Goal: Check status

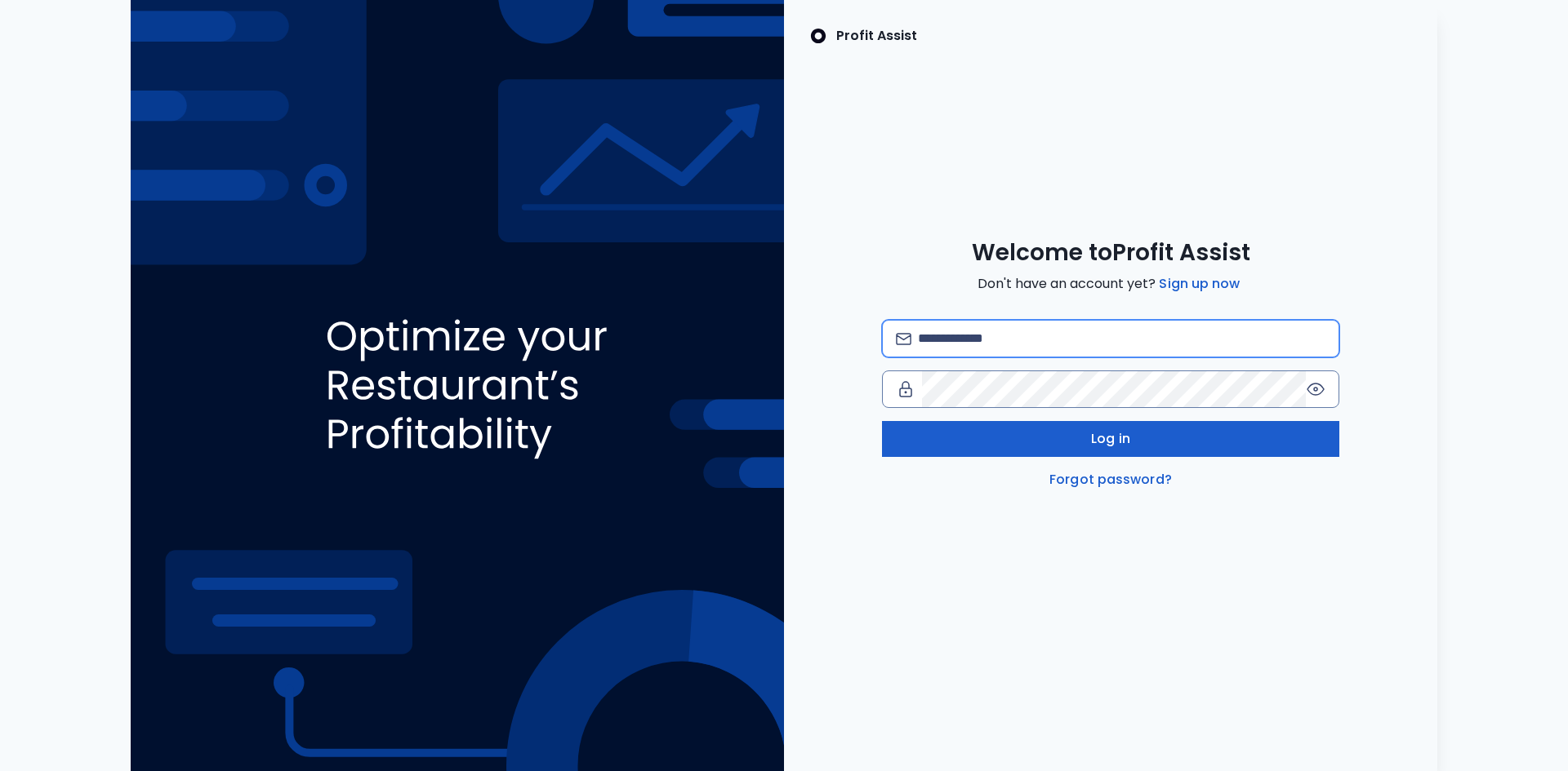
type input "**********"
click at [1098, 438] on span "Log in" at bounding box center [1111, 439] width 39 height 20
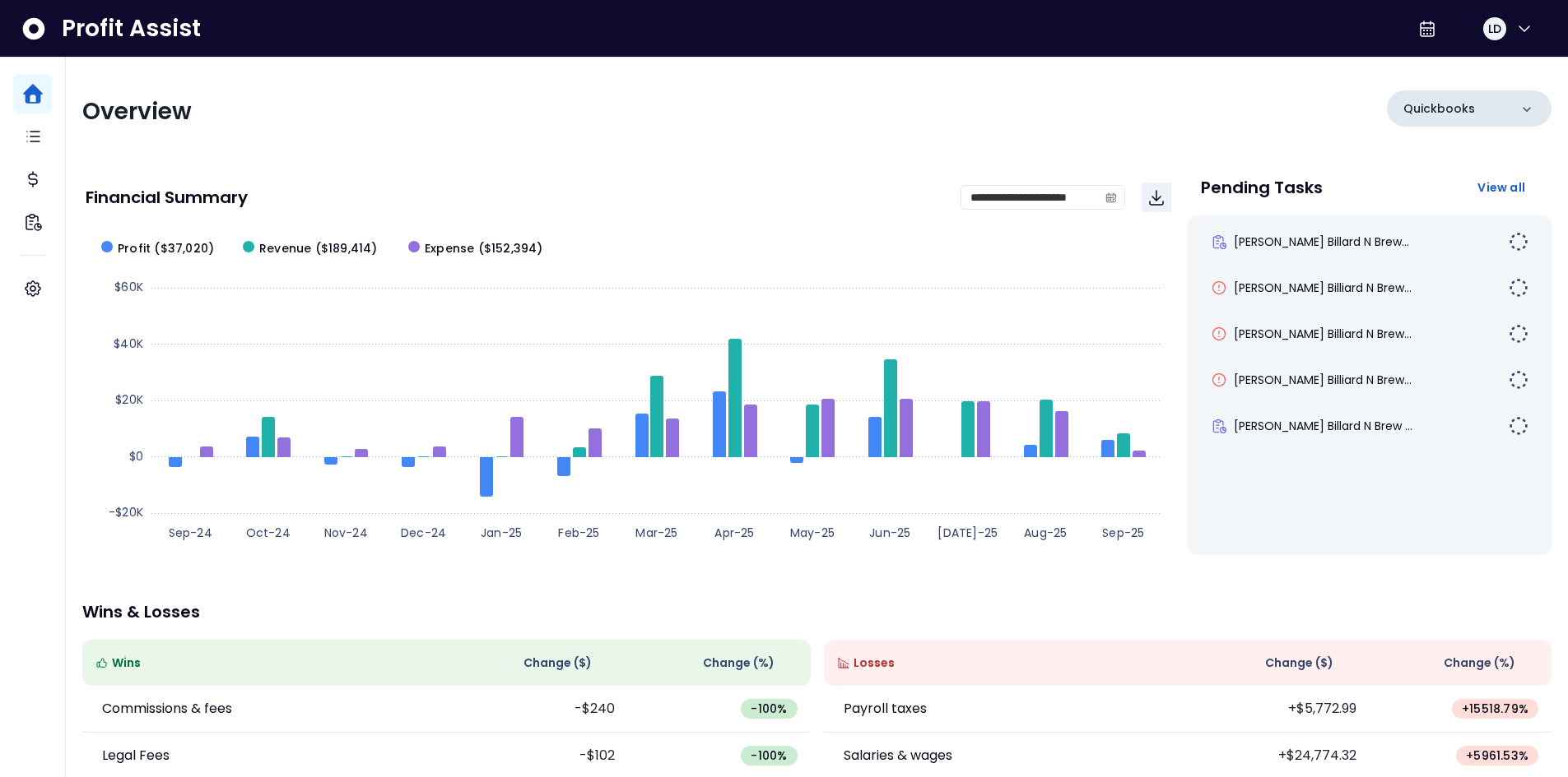
click at [1504, 117] on div "Quickbooks" at bounding box center [1469, 108] width 165 height 36
click at [1221, 102] on div "Overview Quickbooks Quickbooks" at bounding box center [817, 111] width 1469 height 43
click at [1109, 199] on icon "calendar" at bounding box center [1110, 198] width 5 height 4
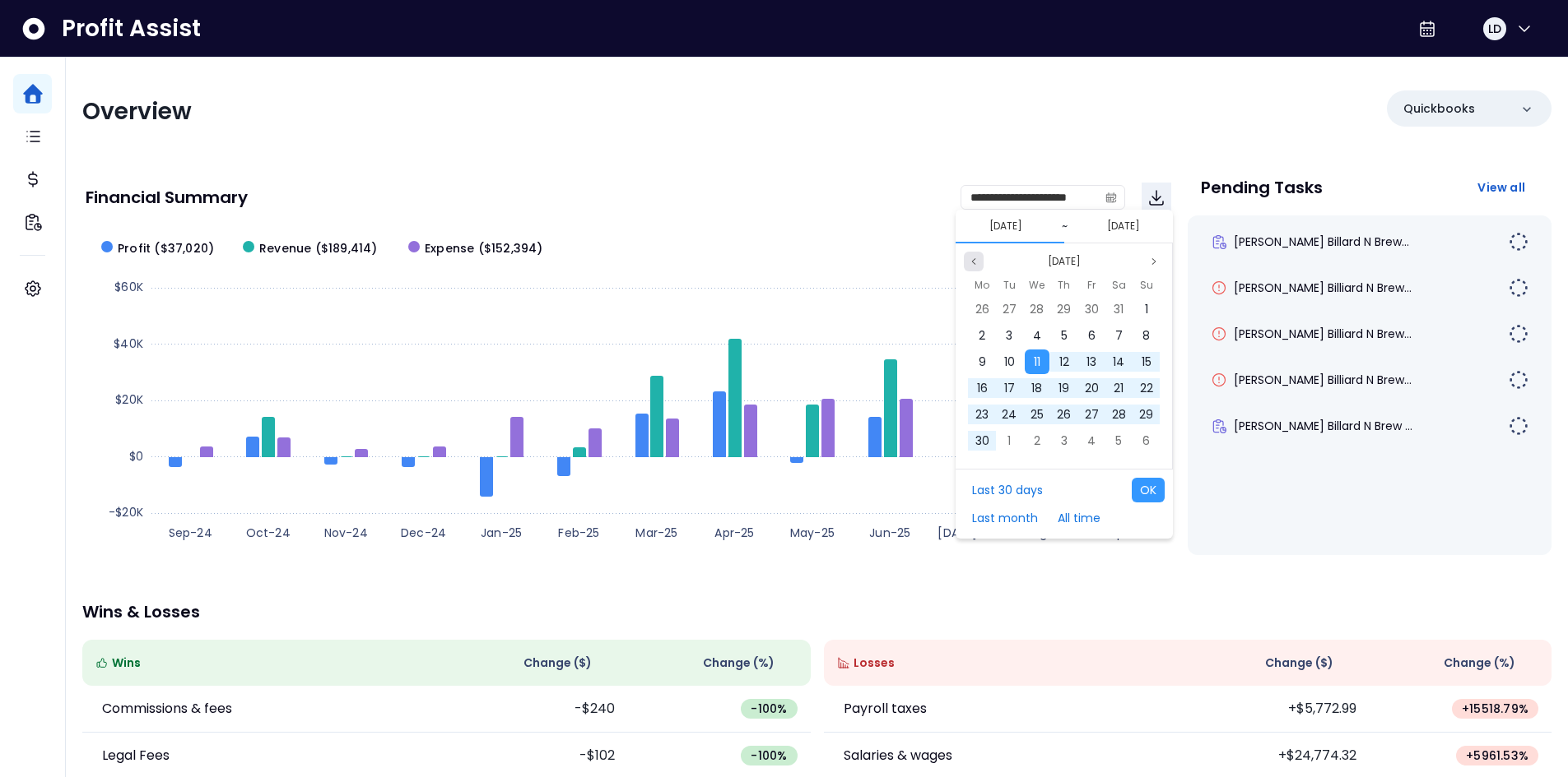
click at [980, 264] on button "Previous month" at bounding box center [974, 261] width 20 height 20
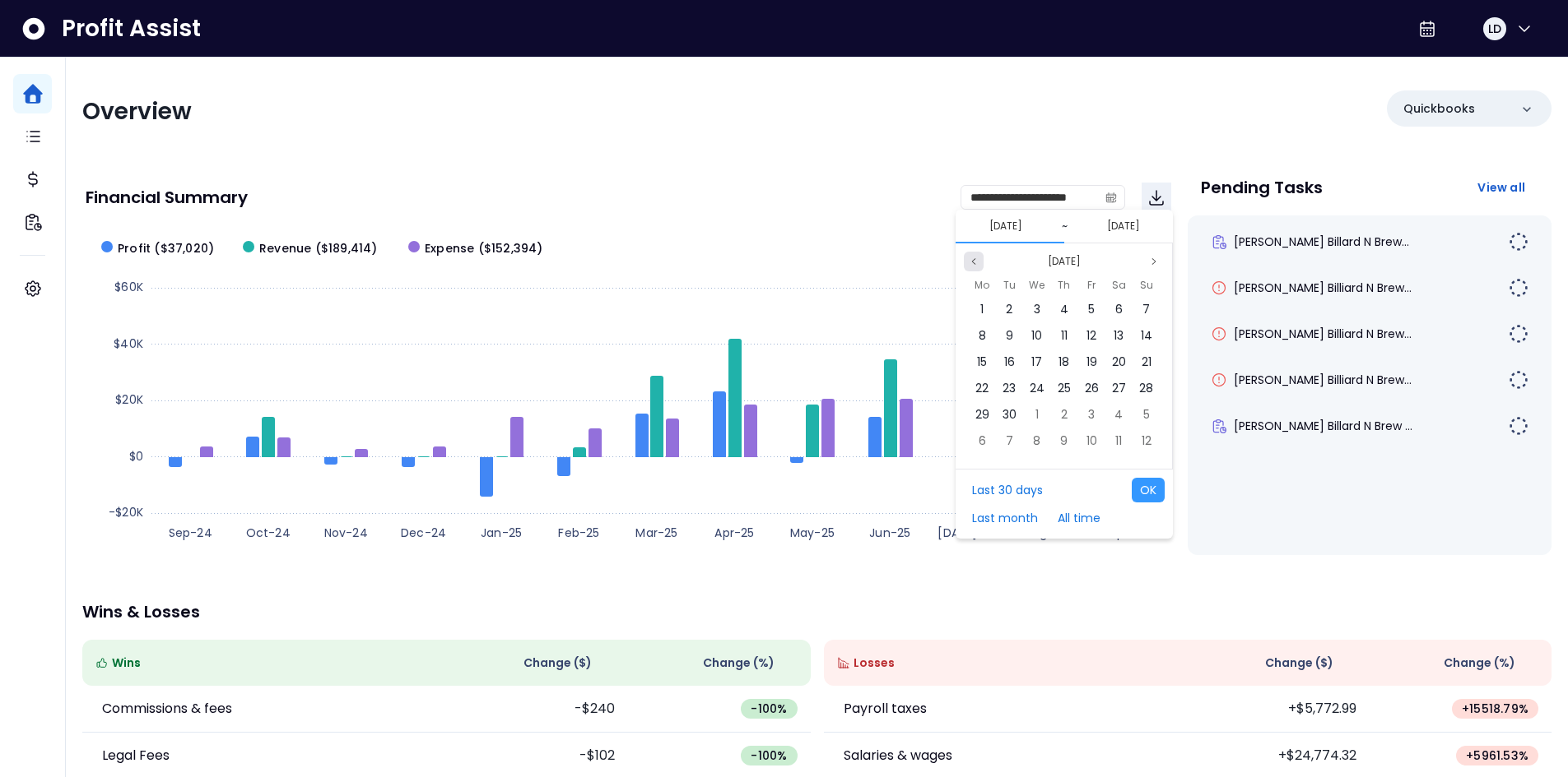
click at [980, 264] on button "Previous month" at bounding box center [974, 261] width 20 height 20
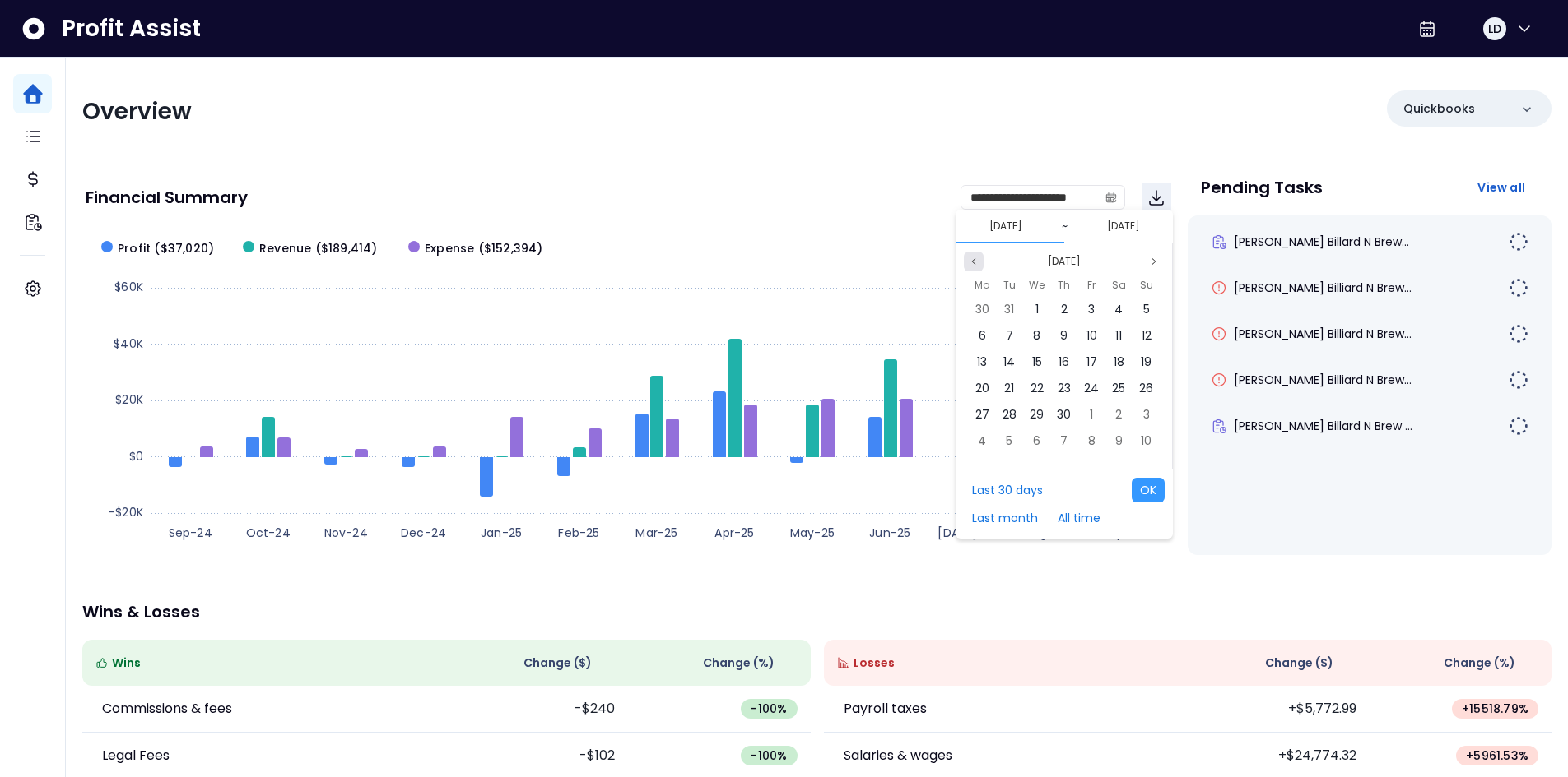
click at [980, 264] on button "Previous month" at bounding box center [974, 261] width 20 height 20
click at [1152, 265] on icon "page next" at bounding box center [1153, 261] width 10 height 10
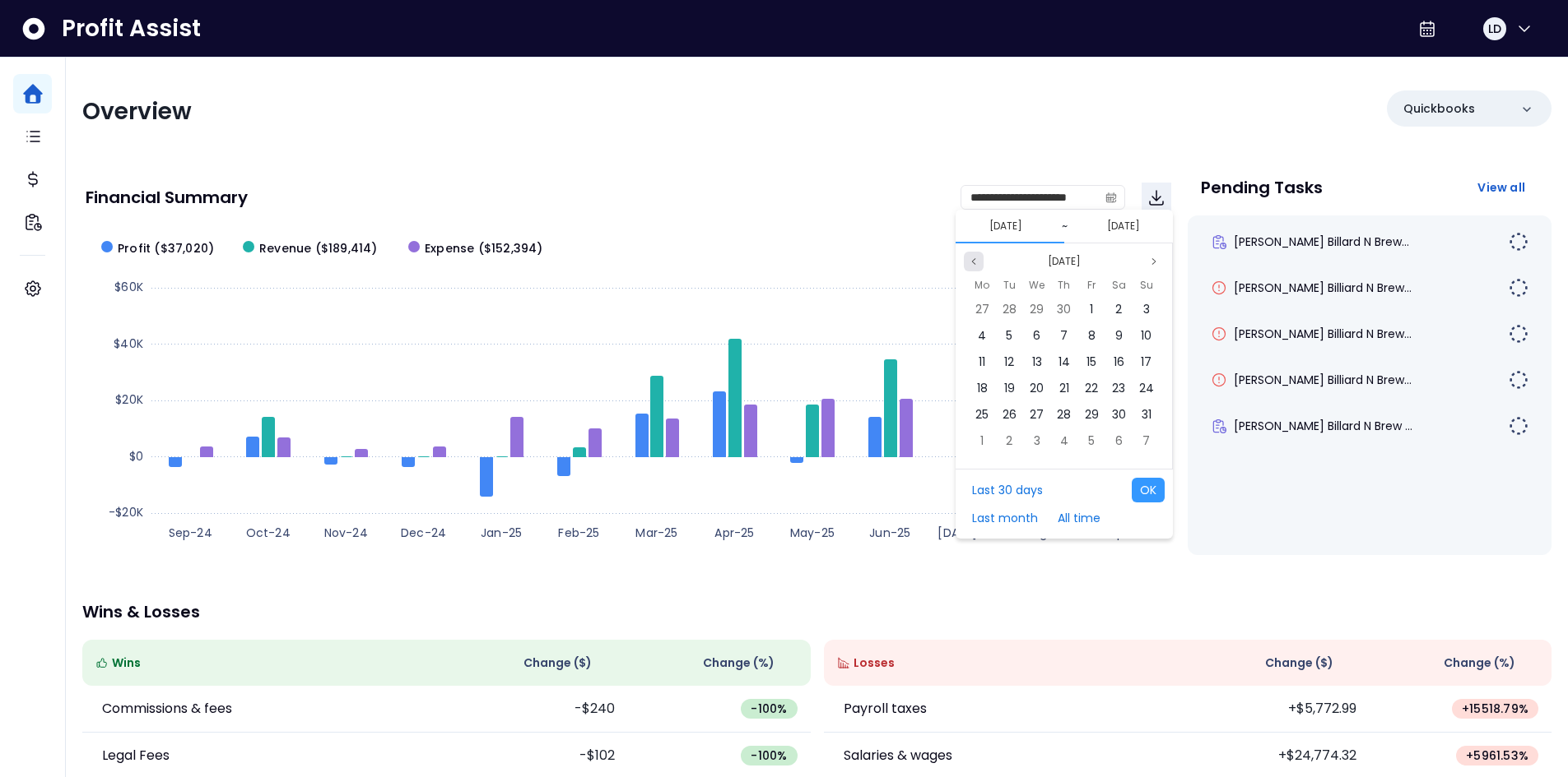
click at [977, 259] on icon "page previous" at bounding box center [973, 261] width 10 height 10
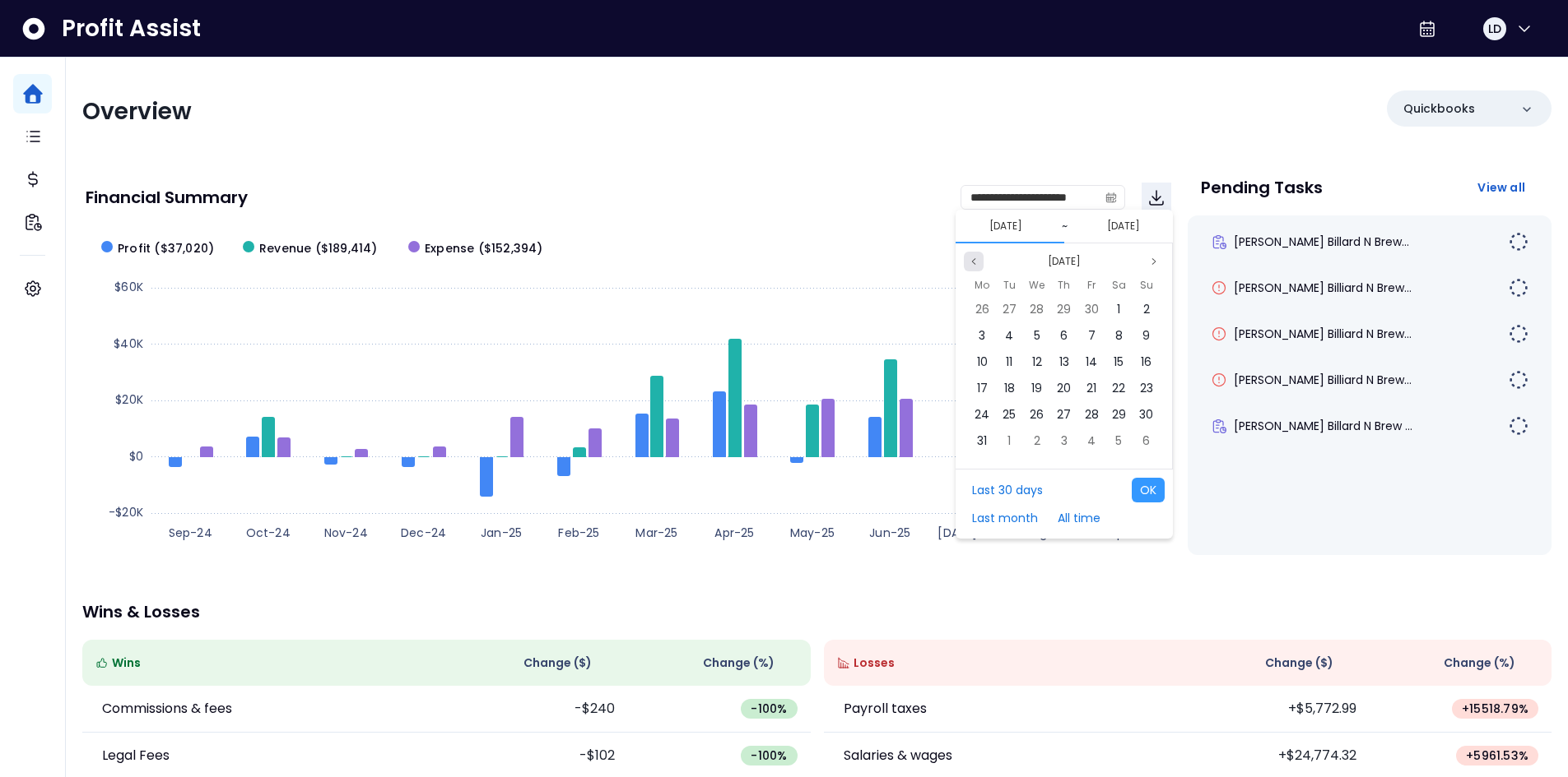
click at [977, 259] on icon "page previous" at bounding box center [973, 261] width 10 height 10
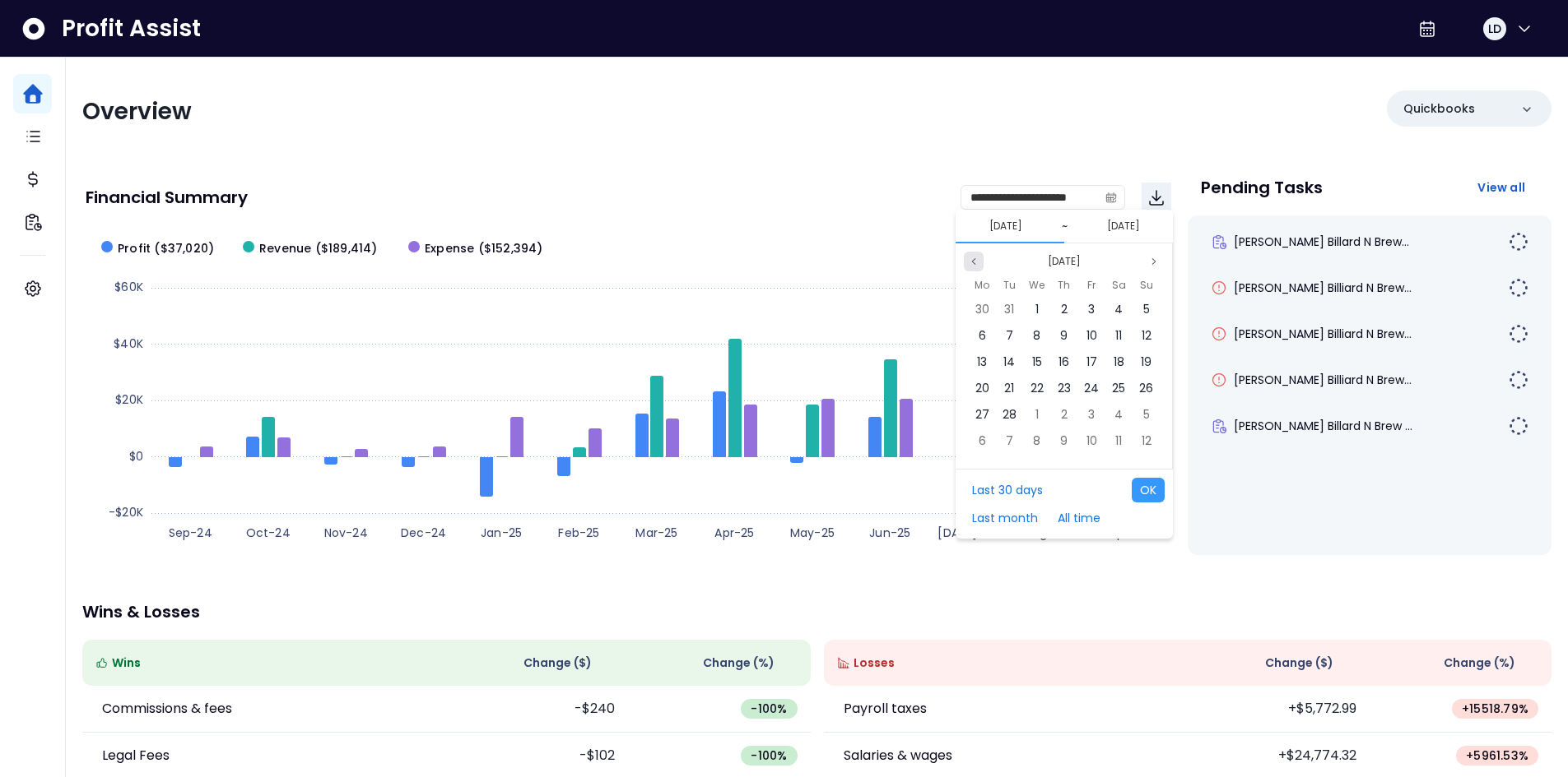
click at [977, 259] on icon "page previous" at bounding box center [973, 261] width 10 height 10
click at [1151, 266] on button "Next month" at bounding box center [1153, 261] width 20 height 20
click at [1140, 306] on div "1" at bounding box center [1146, 309] width 25 height 25
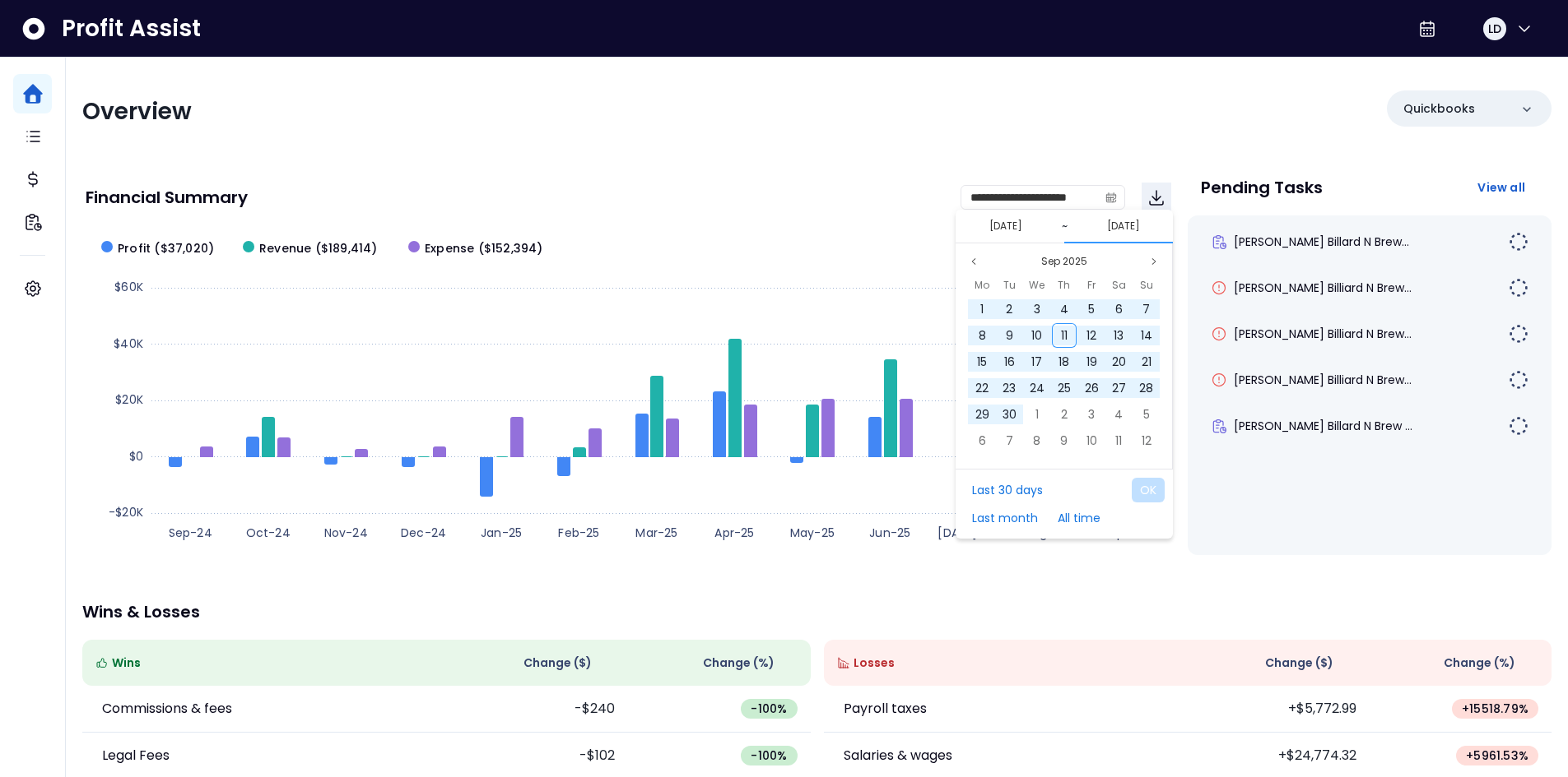
click at [1118, 223] on button "[DATE]" at bounding box center [1124, 226] width 46 height 20
click at [1069, 521] on button "All time" at bounding box center [1079, 519] width 60 height 25
click at [1139, 495] on button "OK" at bounding box center [1148, 491] width 33 height 25
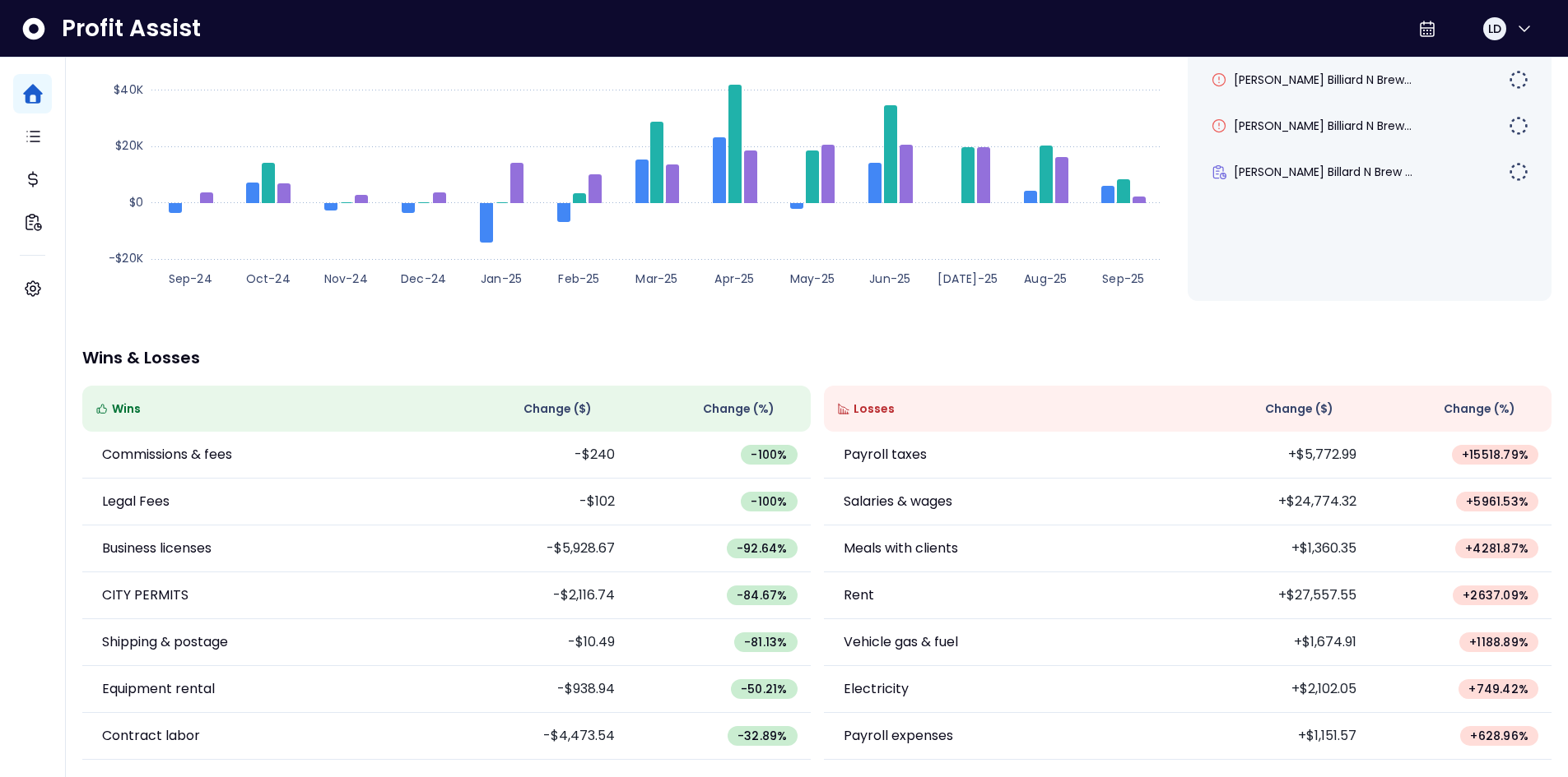
click at [1289, 414] on span "Change ( $ )" at bounding box center [1299, 409] width 68 height 18
click at [533, 405] on span "Change ( $ )" at bounding box center [557, 409] width 68 height 18
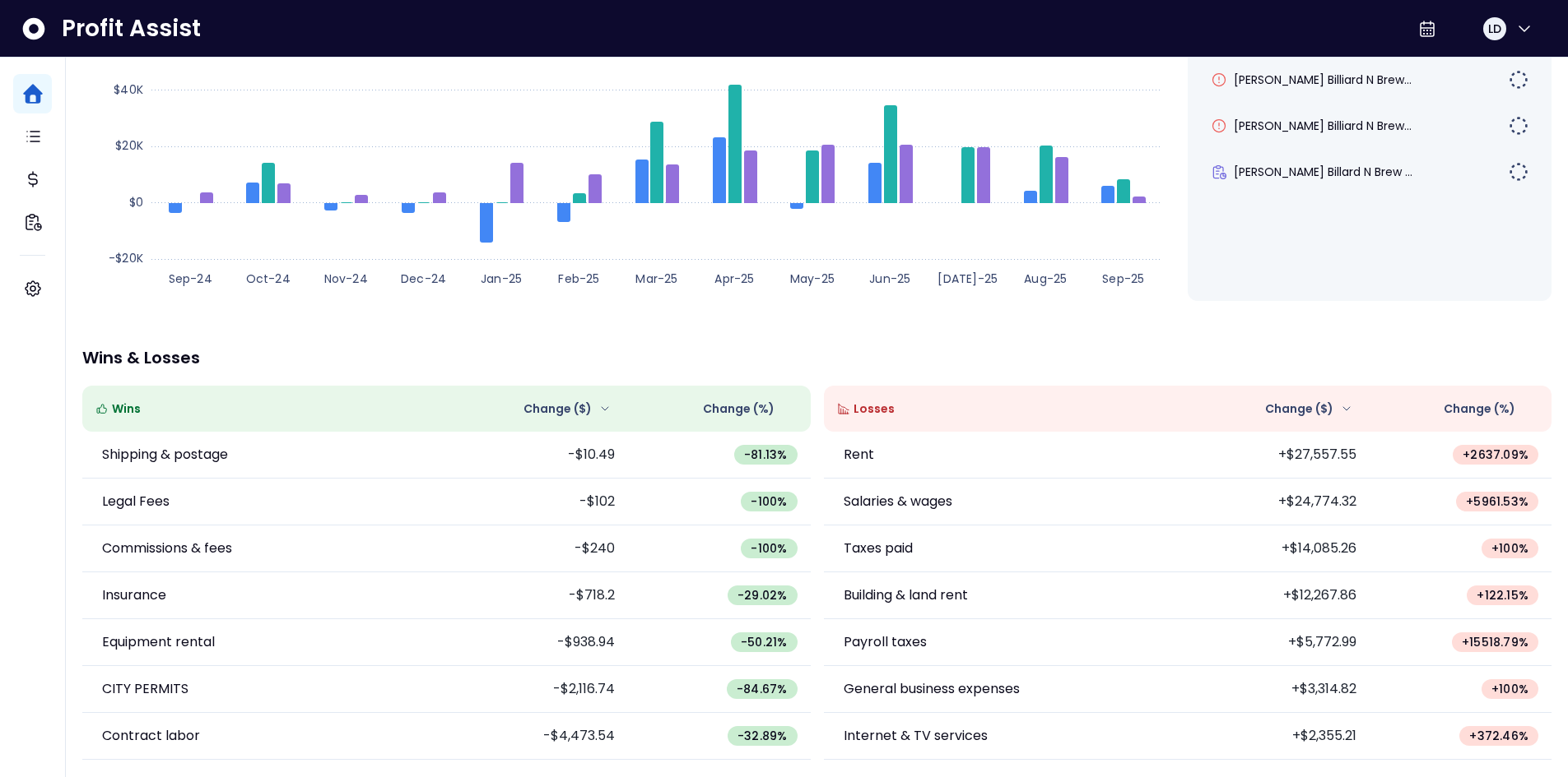
click at [533, 405] on span "Change ( $ )" at bounding box center [557, 409] width 68 height 18
